Goal: Task Accomplishment & Management: Complete application form

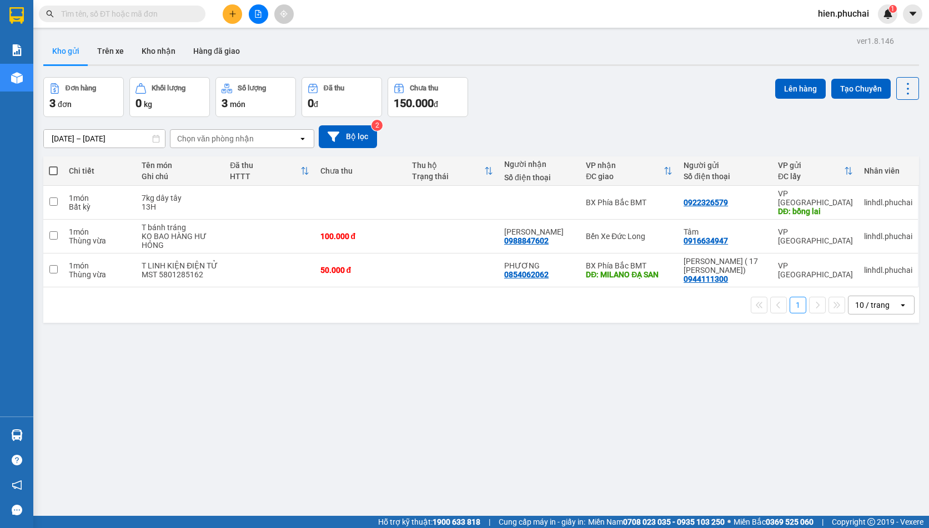
click at [596, 109] on div "Đơn hàng 3 đơn Khối lượng 0 kg Số lượng 3 món Đã thu 0 đ Chưa thu 150.000 đ Lên…" at bounding box center [480, 97] width 875 height 40
click at [230, 23] on button at bounding box center [232, 13] width 19 height 19
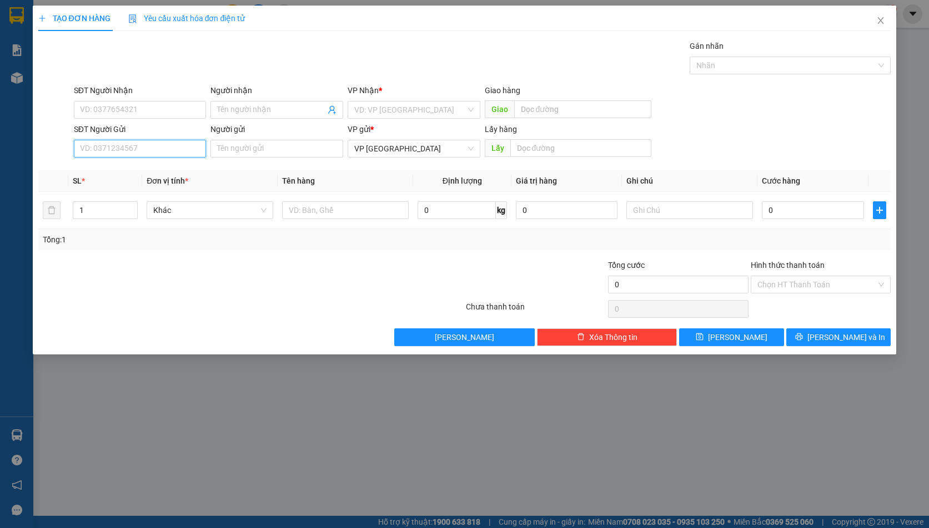
click at [107, 146] on input "SĐT Người Gửi" at bounding box center [140, 149] width 133 height 18
paste input "0325222202"
type input "0325222202"
click at [418, 118] on input "search" at bounding box center [410, 110] width 112 height 17
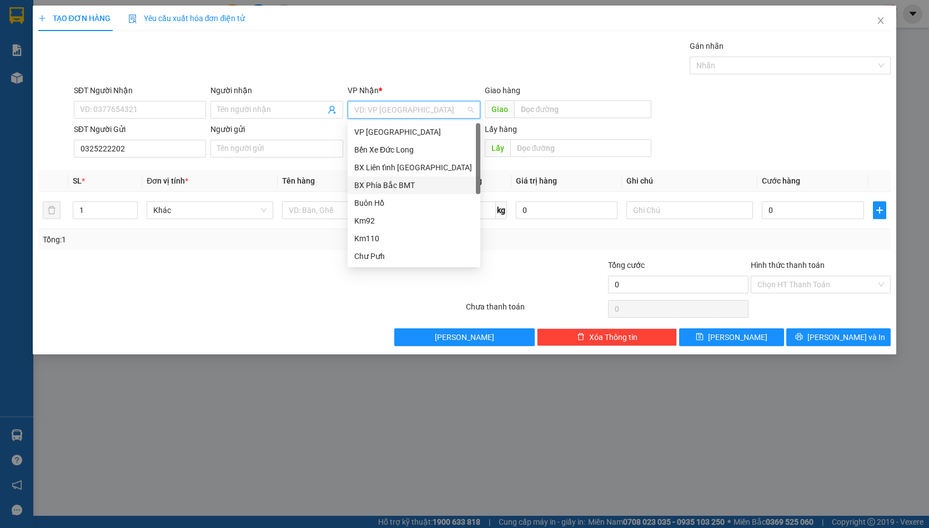
drag, startPoint x: 392, startPoint y: 186, endPoint x: 547, endPoint y: 137, distance: 162.4
click at [391, 185] on div "BX Phía Bắc BMT" at bounding box center [413, 185] width 119 height 12
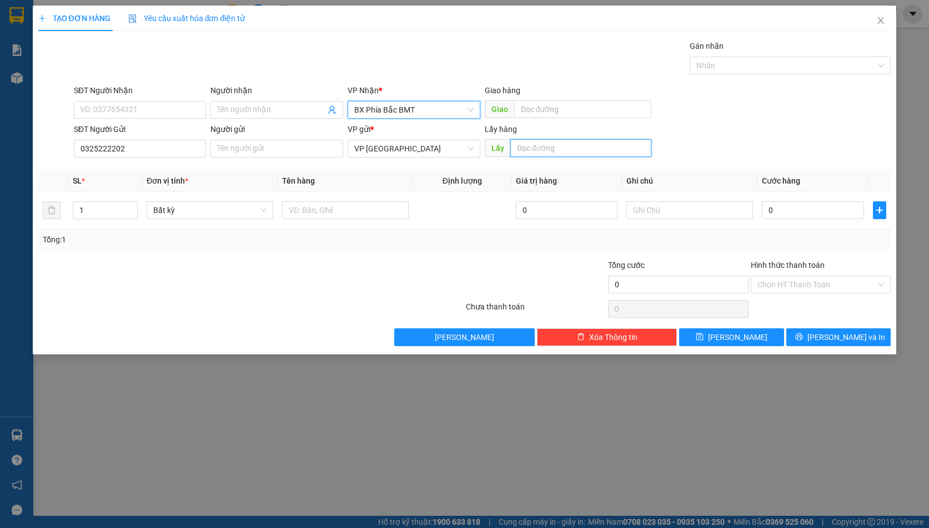
click at [537, 148] on input "text" at bounding box center [580, 148] width 141 height 18
type input "[PERSON_NAME]"
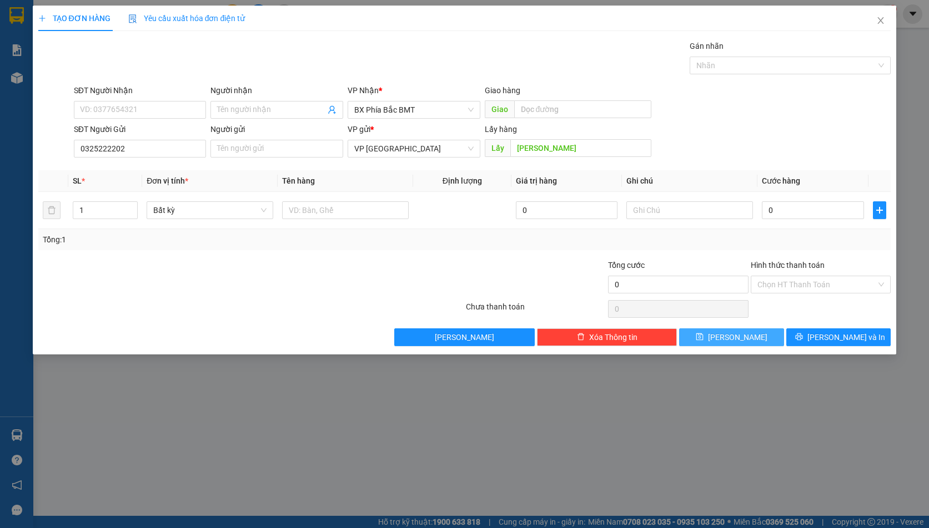
click at [765, 339] on button "[PERSON_NAME]" at bounding box center [731, 338] width 104 height 18
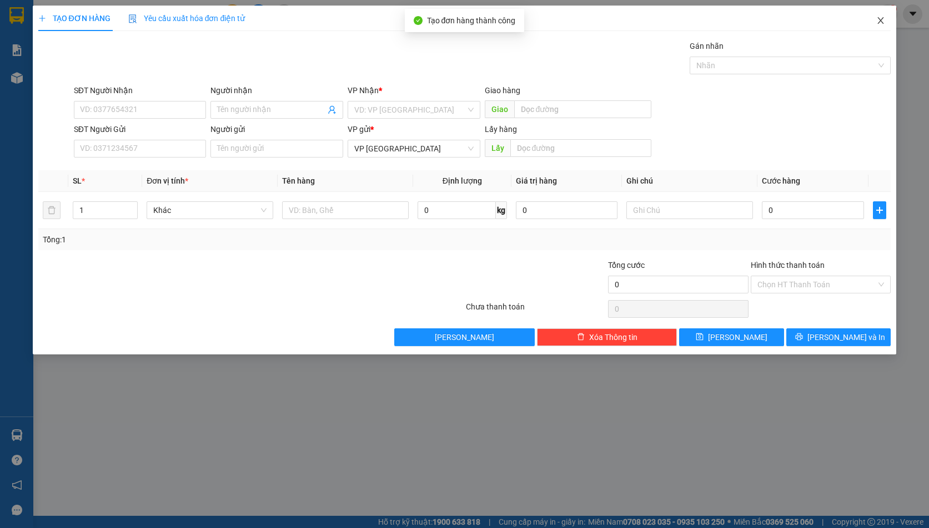
click at [884, 24] on icon "close" at bounding box center [880, 20] width 9 height 9
